Goal: Task Accomplishment & Management: Use online tool/utility

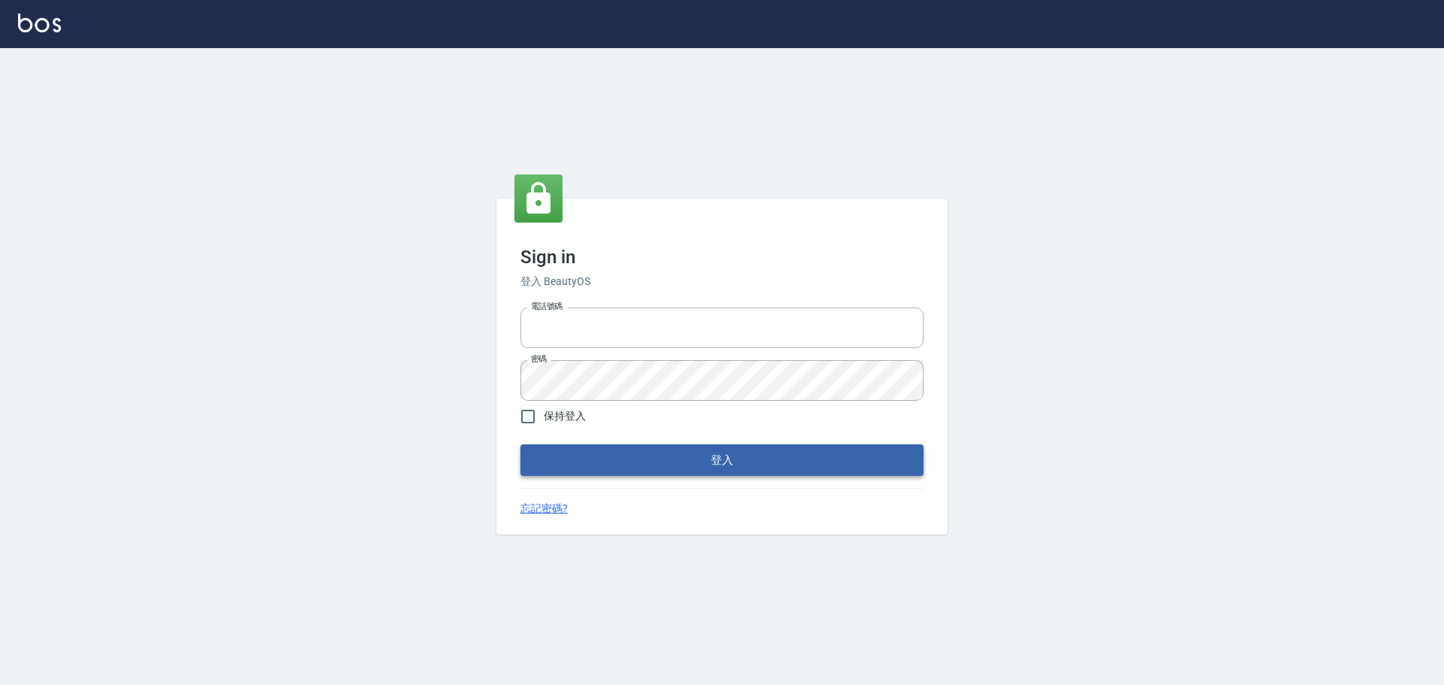
type input "0976570099"
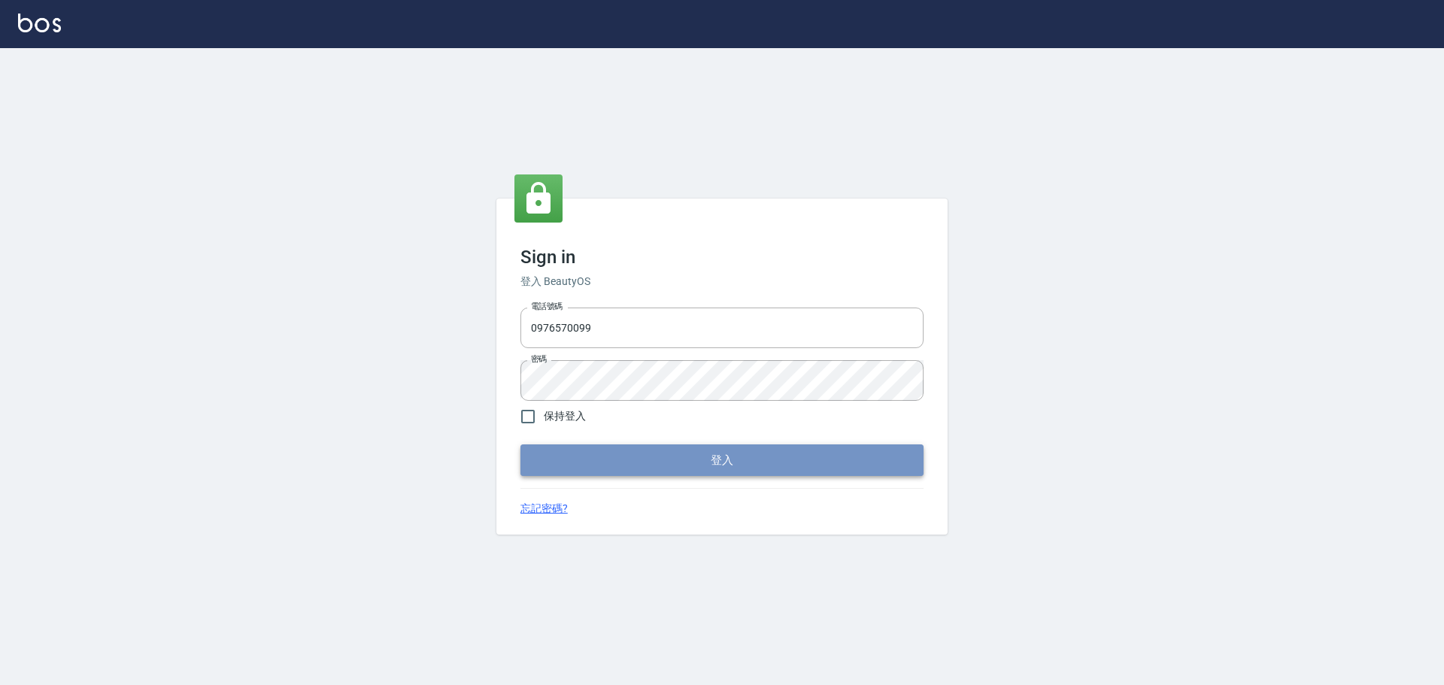
click at [558, 457] on button "登入" at bounding box center [721, 460] width 403 height 32
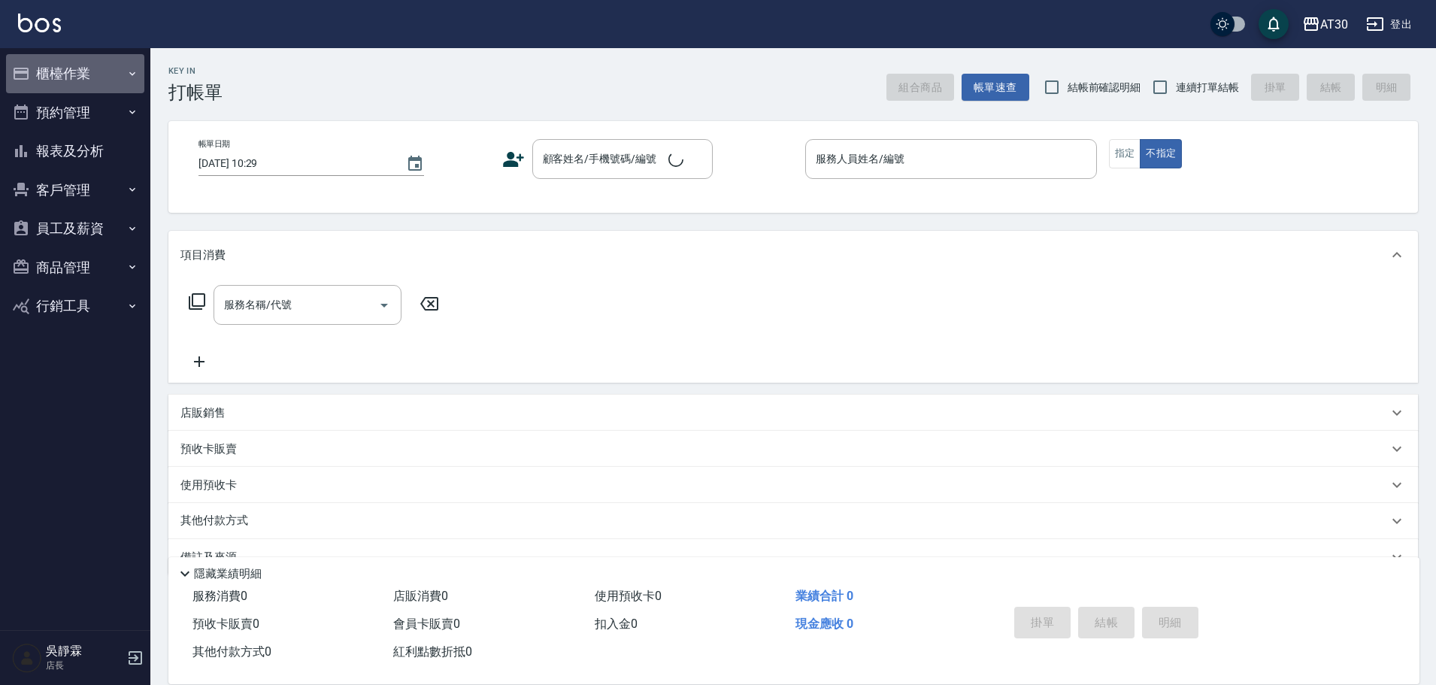
click at [51, 67] on button "櫃檯作業" at bounding box center [75, 73] width 138 height 39
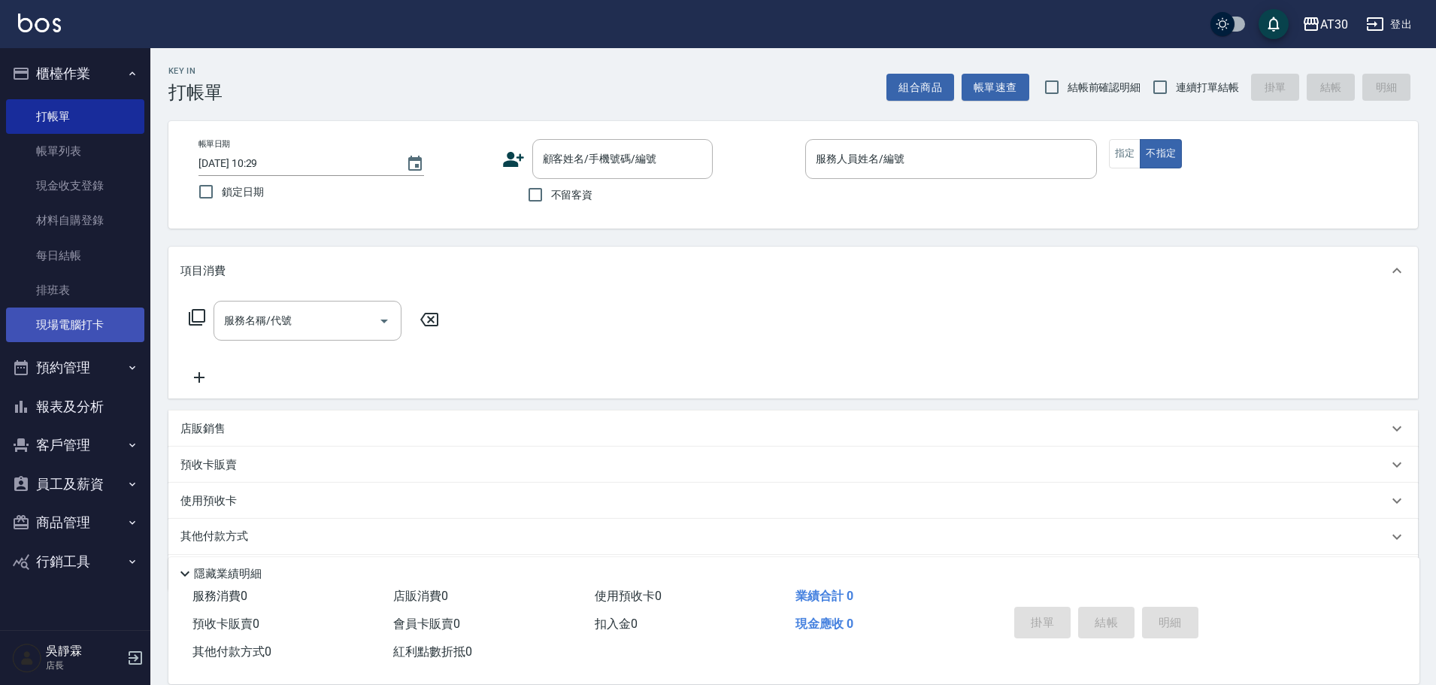
click at [86, 330] on link "現場電腦打卡" at bounding box center [75, 325] width 138 height 35
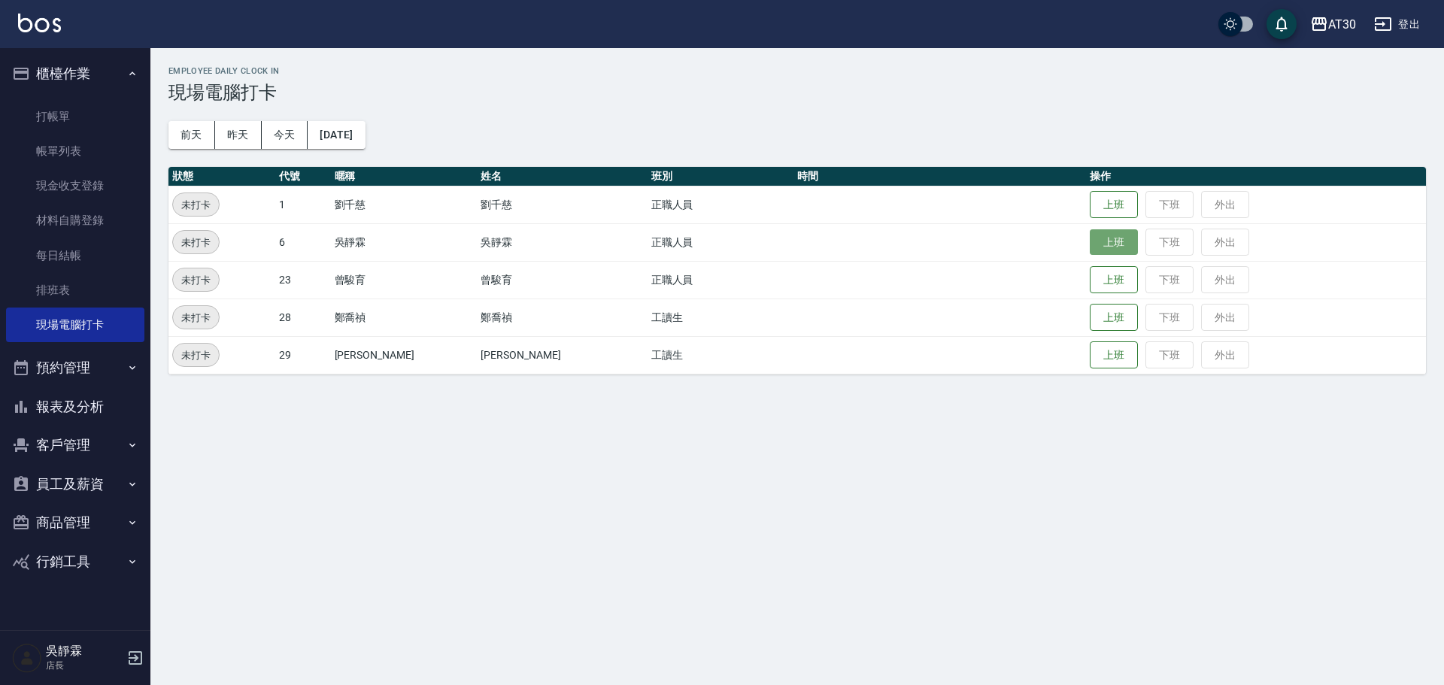
click at [1090, 241] on button "上班" at bounding box center [1114, 242] width 48 height 26
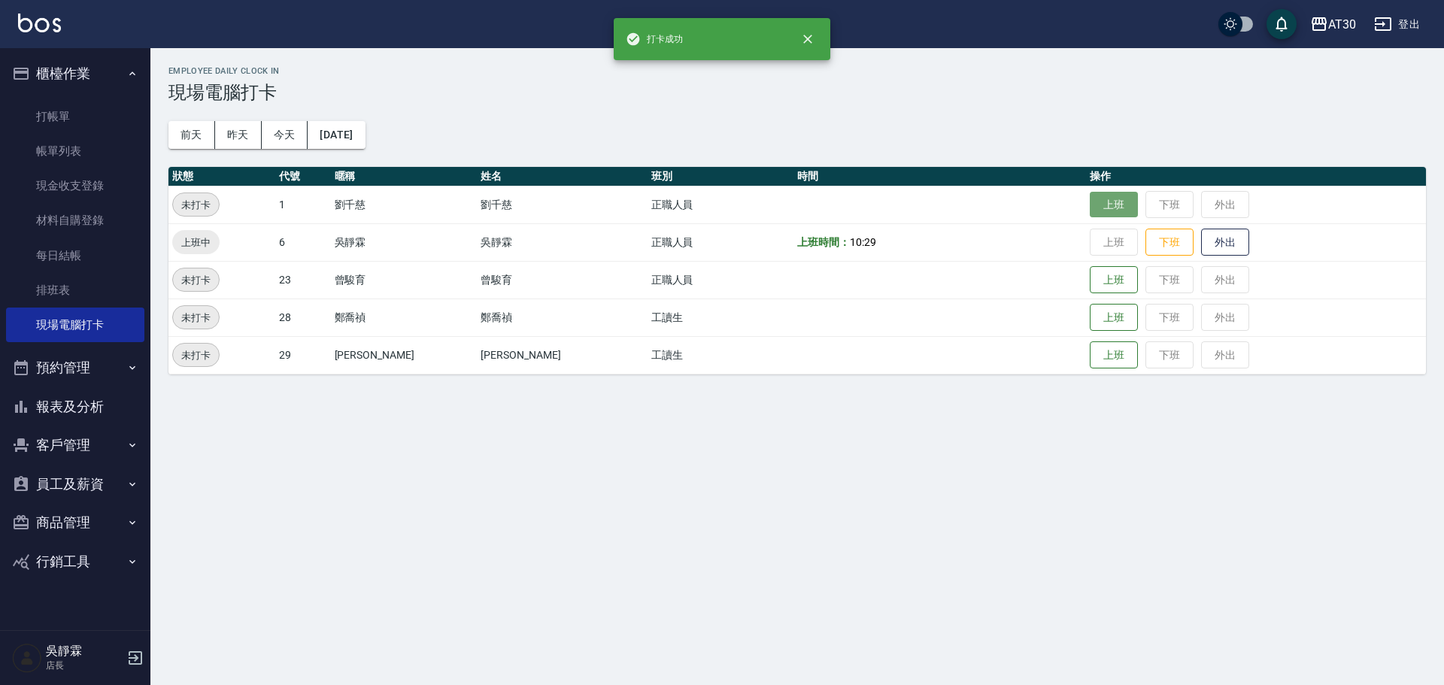
click at [1090, 205] on button "上班" at bounding box center [1114, 205] width 48 height 26
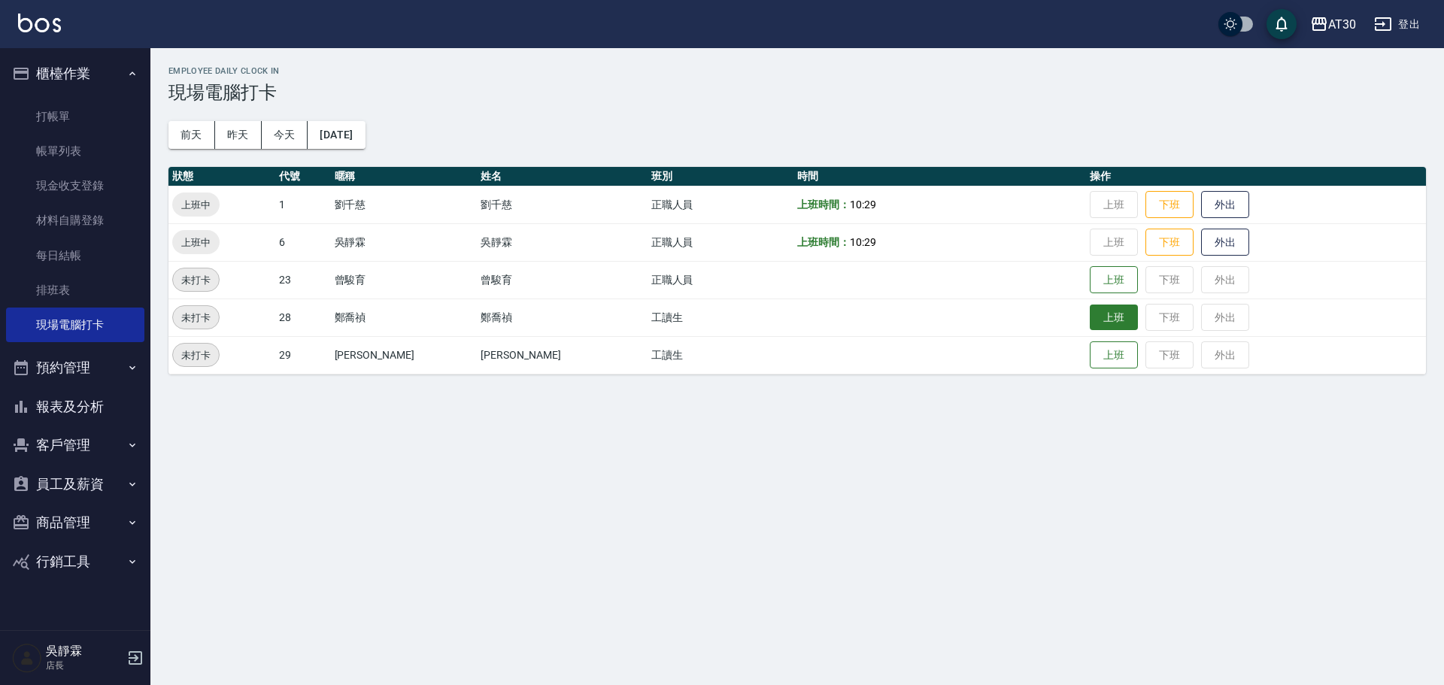
click at [1090, 323] on button "上班" at bounding box center [1114, 318] width 48 height 26
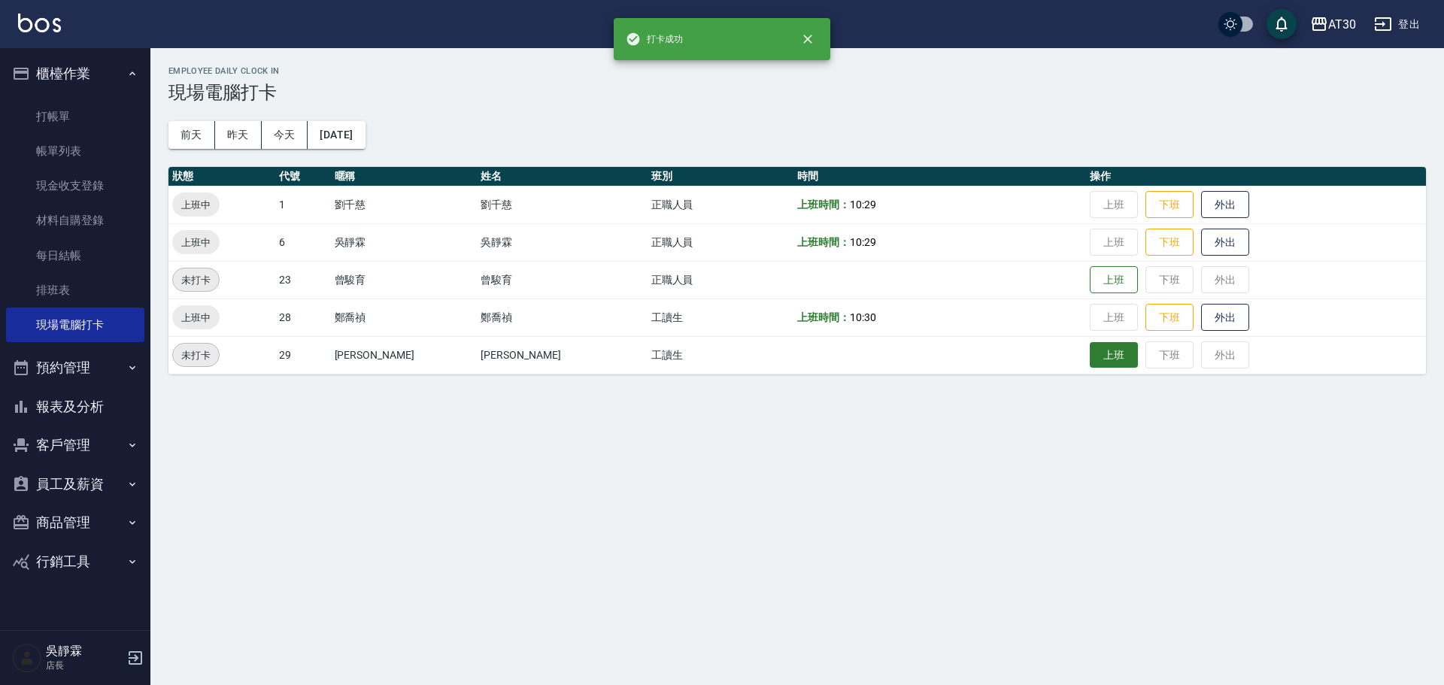
click at [1091, 362] on button "上班" at bounding box center [1114, 355] width 48 height 26
